Goal: Find specific page/section: Find specific page/section

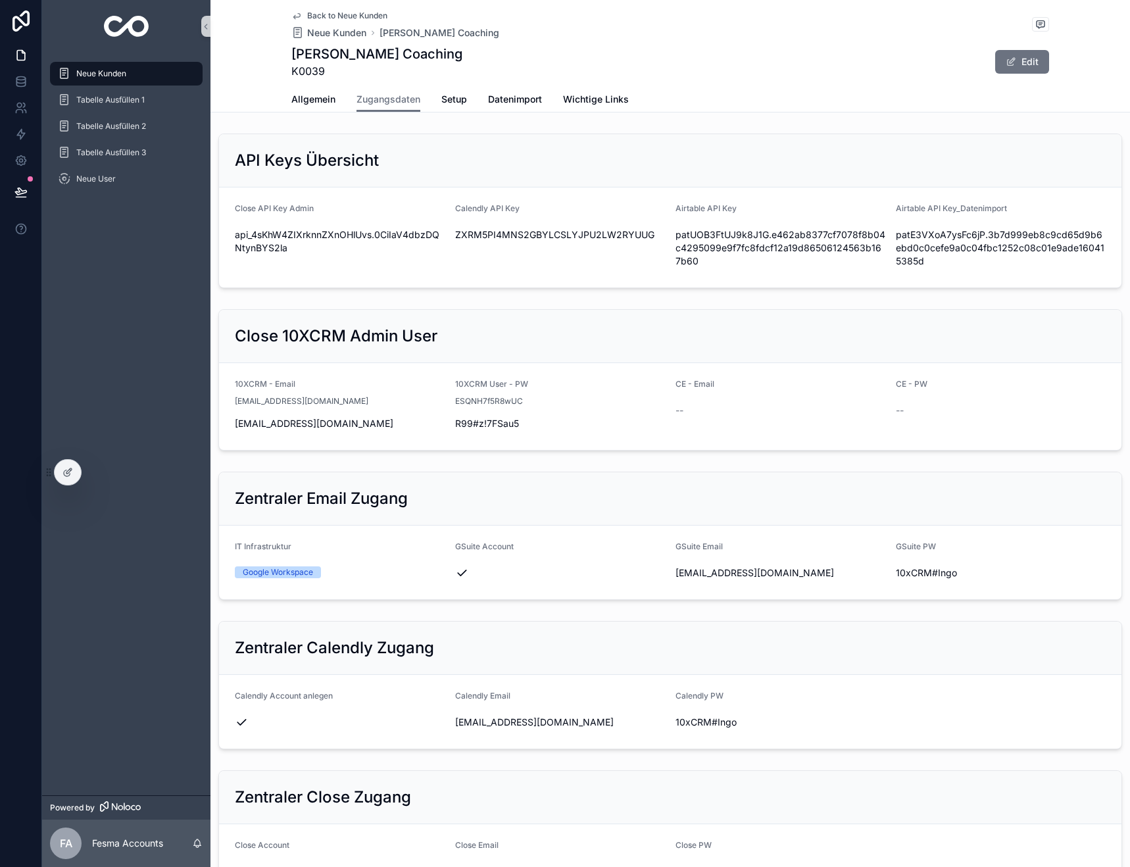
click at [139, 80] on div "Neue Kunden" at bounding box center [126, 73] width 137 height 21
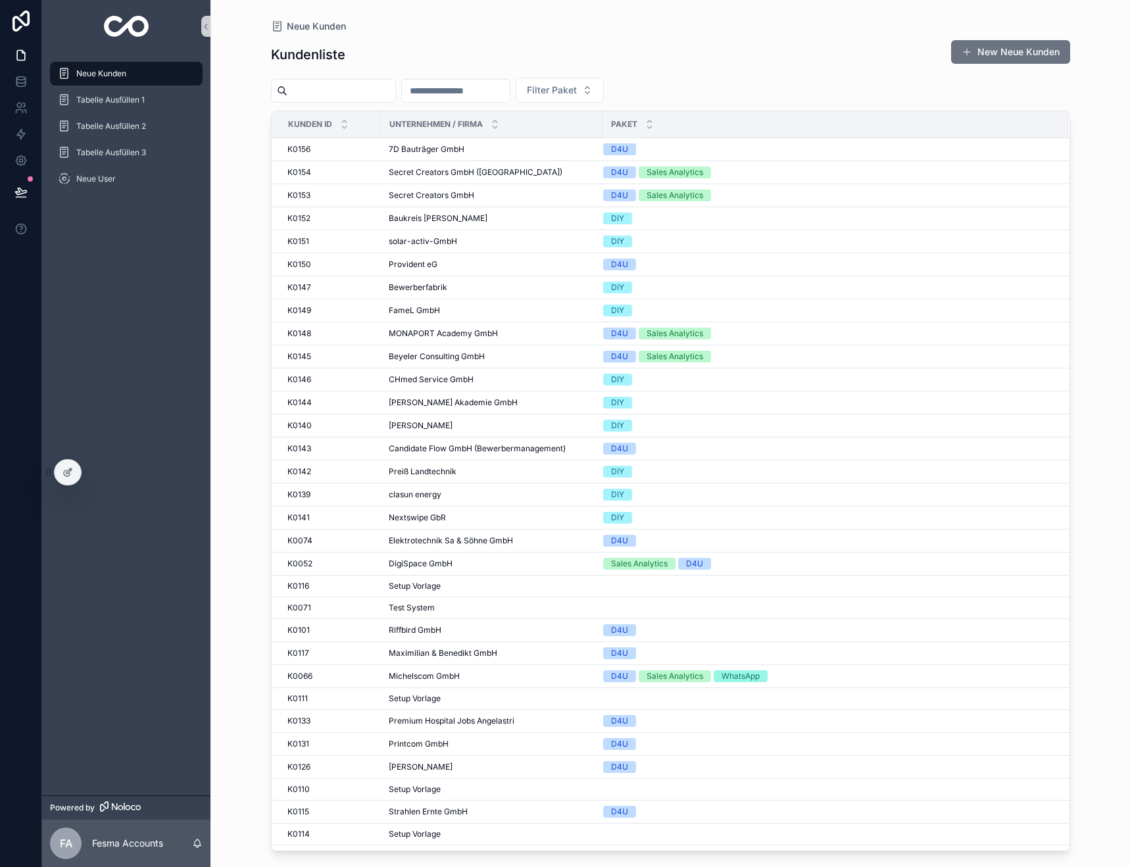
click at [473, 92] on input "scrollable content" at bounding box center [456, 91] width 108 height 18
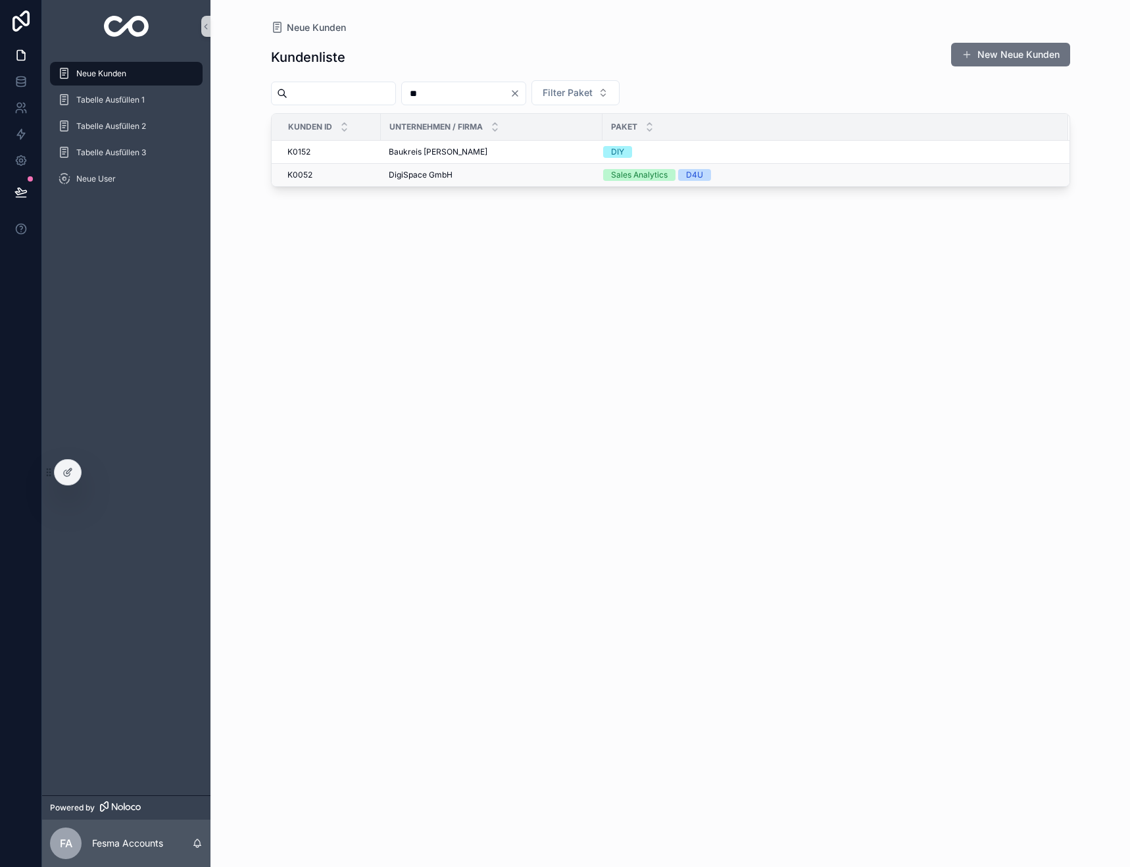
type input "**"
click at [426, 175] on span "DigiSpace GmbH" at bounding box center [421, 175] width 64 height 11
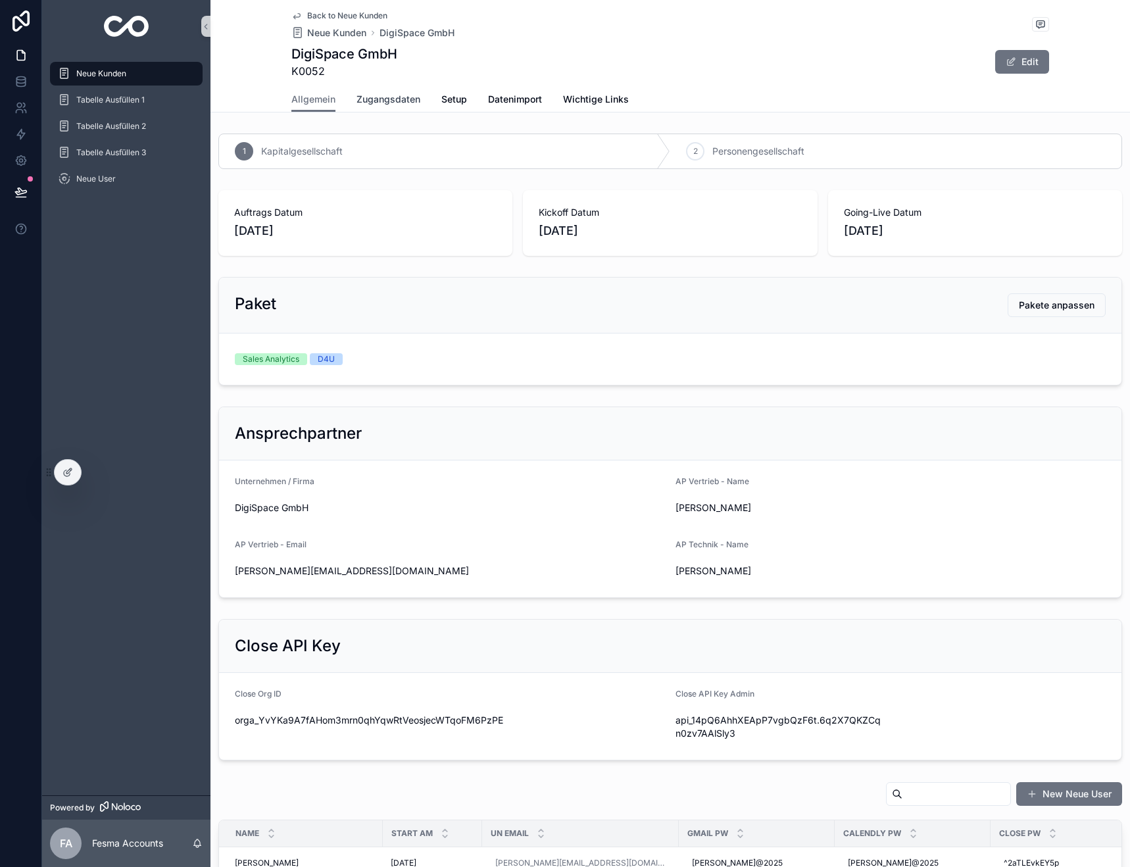
click at [386, 100] on span "Zugangsdaten" at bounding box center [389, 99] width 64 height 13
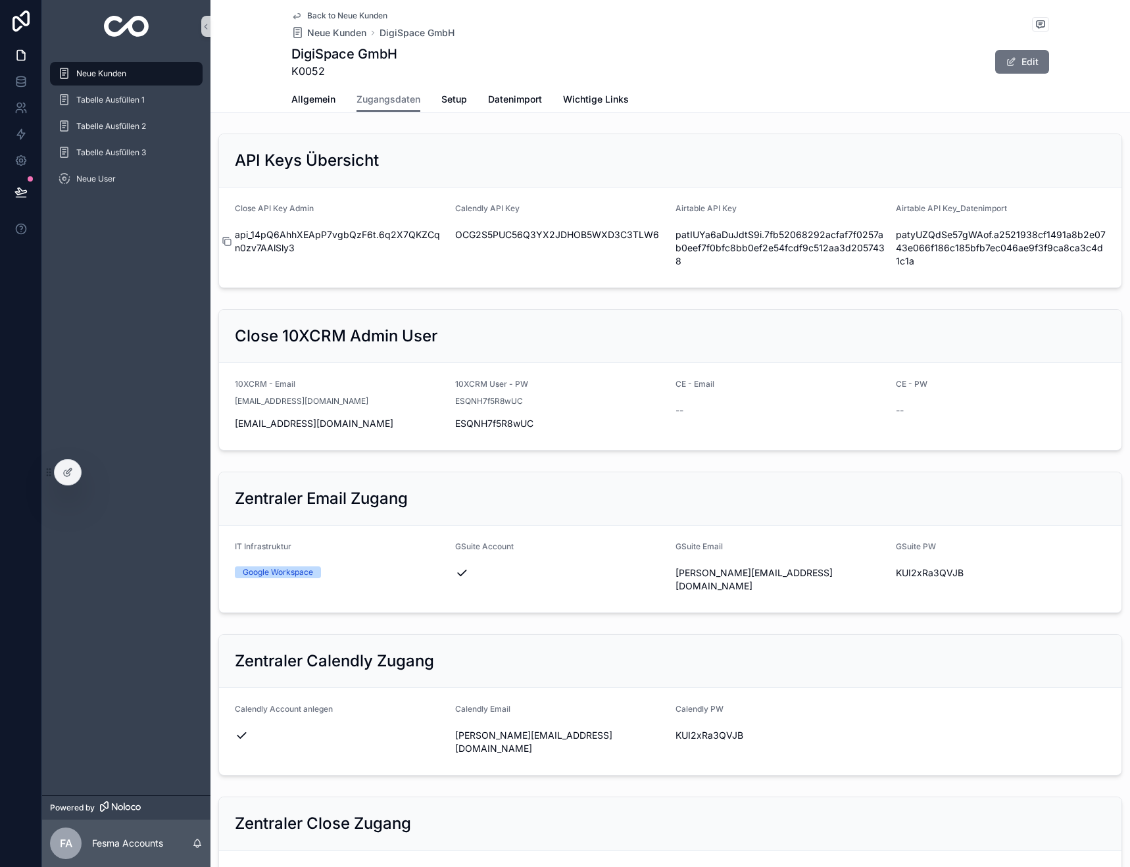
click at [226, 241] on icon "scrollable content" at bounding box center [227, 241] width 11 height 11
click at [112, 74] on span "Neue Kunden" at bounding box center [101, 73] width 50 height 11
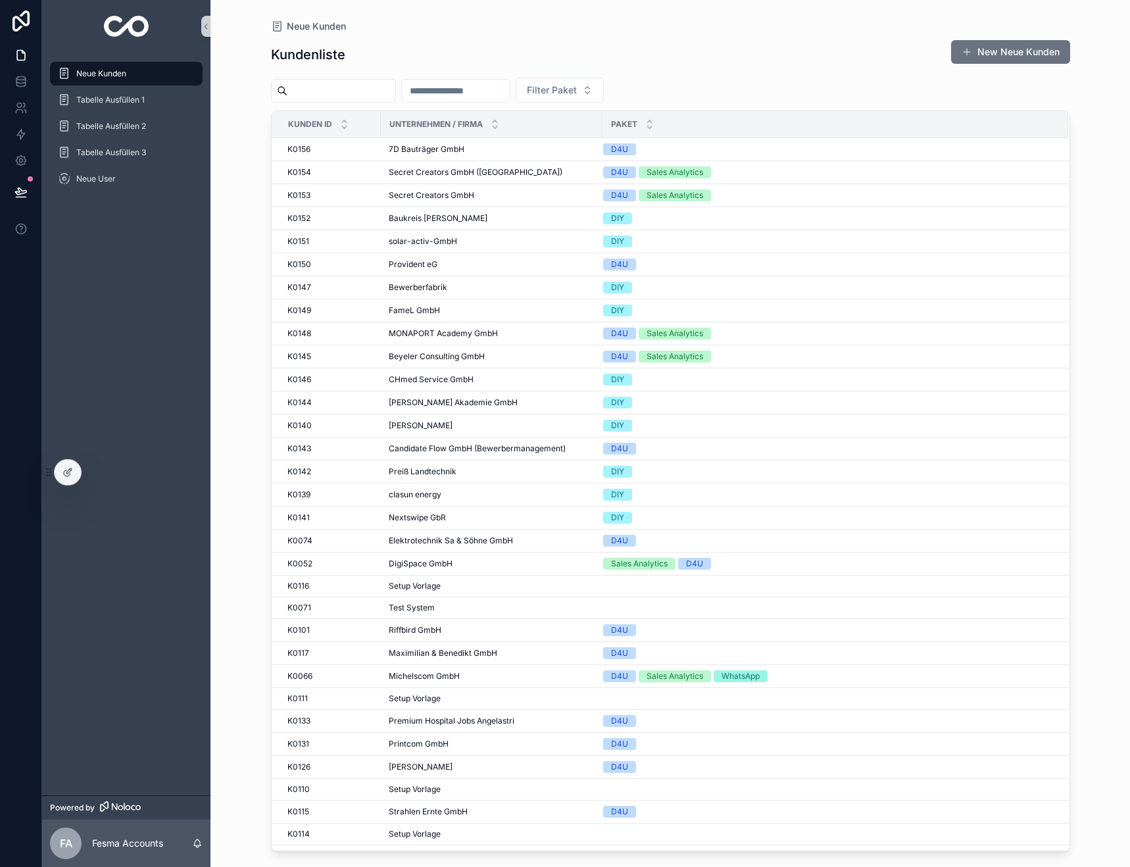
click at [485, 96] on input "scrollable content" at bounding box center [456, 91] width 108 height 18
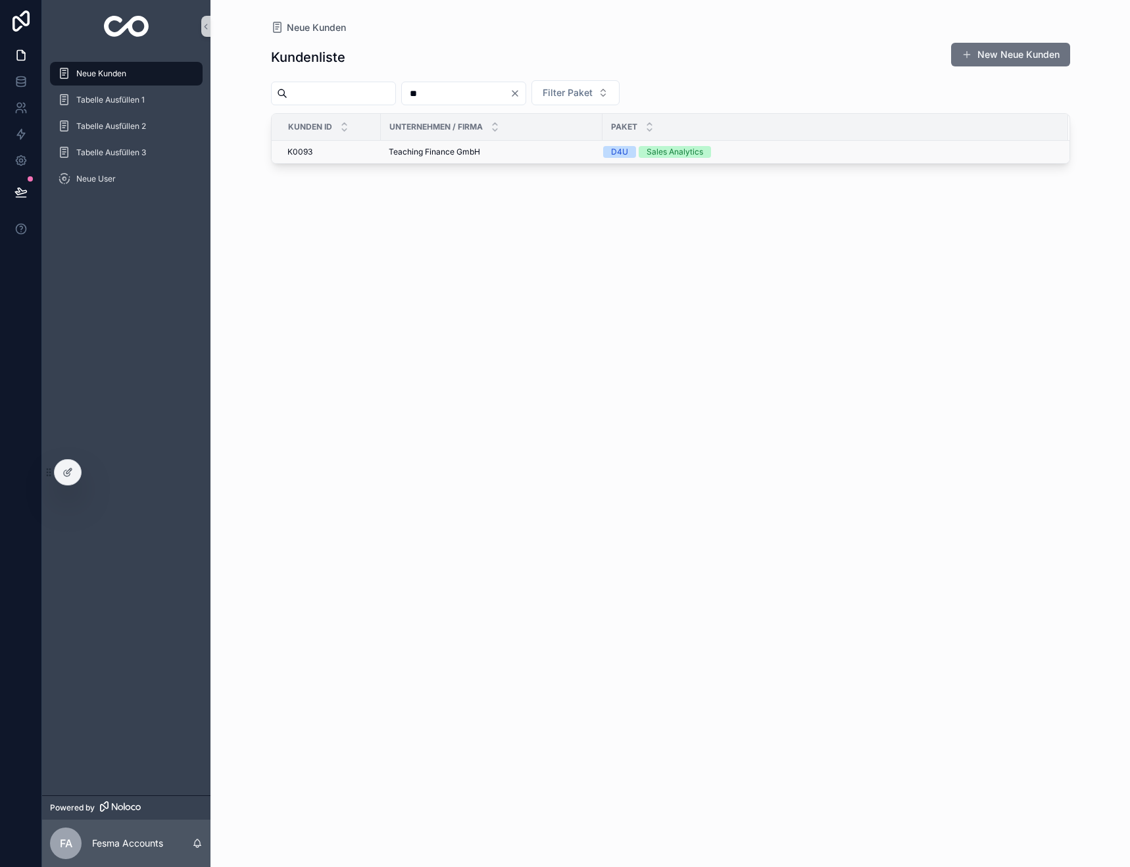
type input "**"
click at [422, 155] on span "Teaching Finance GmbH" at bounding box center [434, 152] width 91 height 11
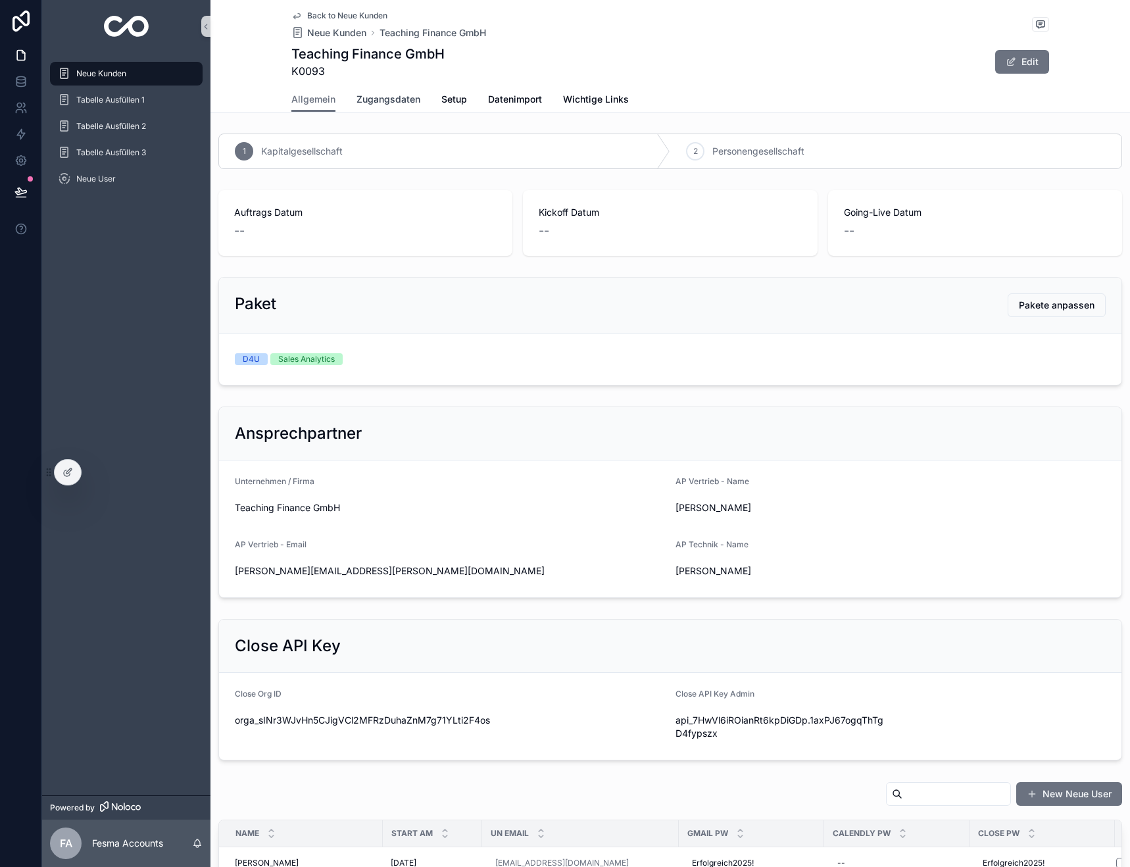
click at [389, 97] on span "Zugangsdaten" at bounding box center [389, 99] width 64 height 13
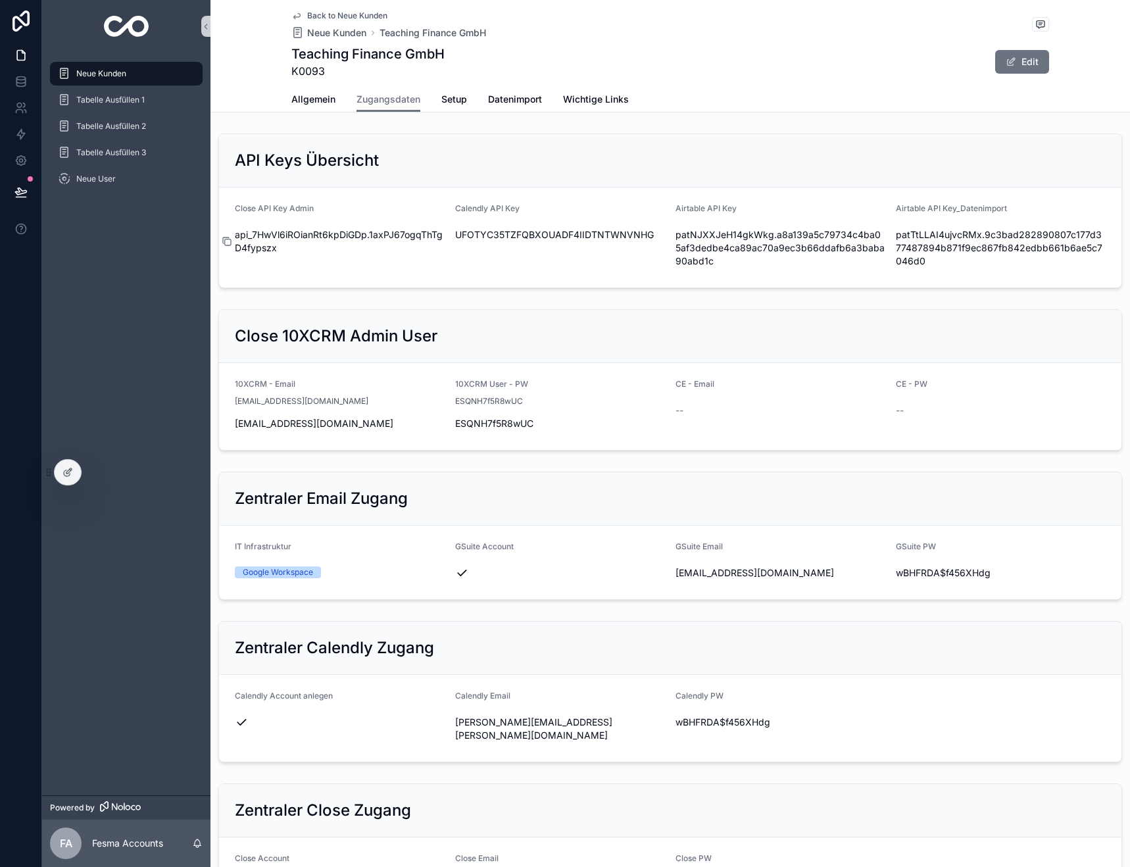
click at [230, 241] on icon "scrollable content" at bounding box center [227, 241] width 11 height 11
